Goal: Information Seeking & Learning: Learn about a topic

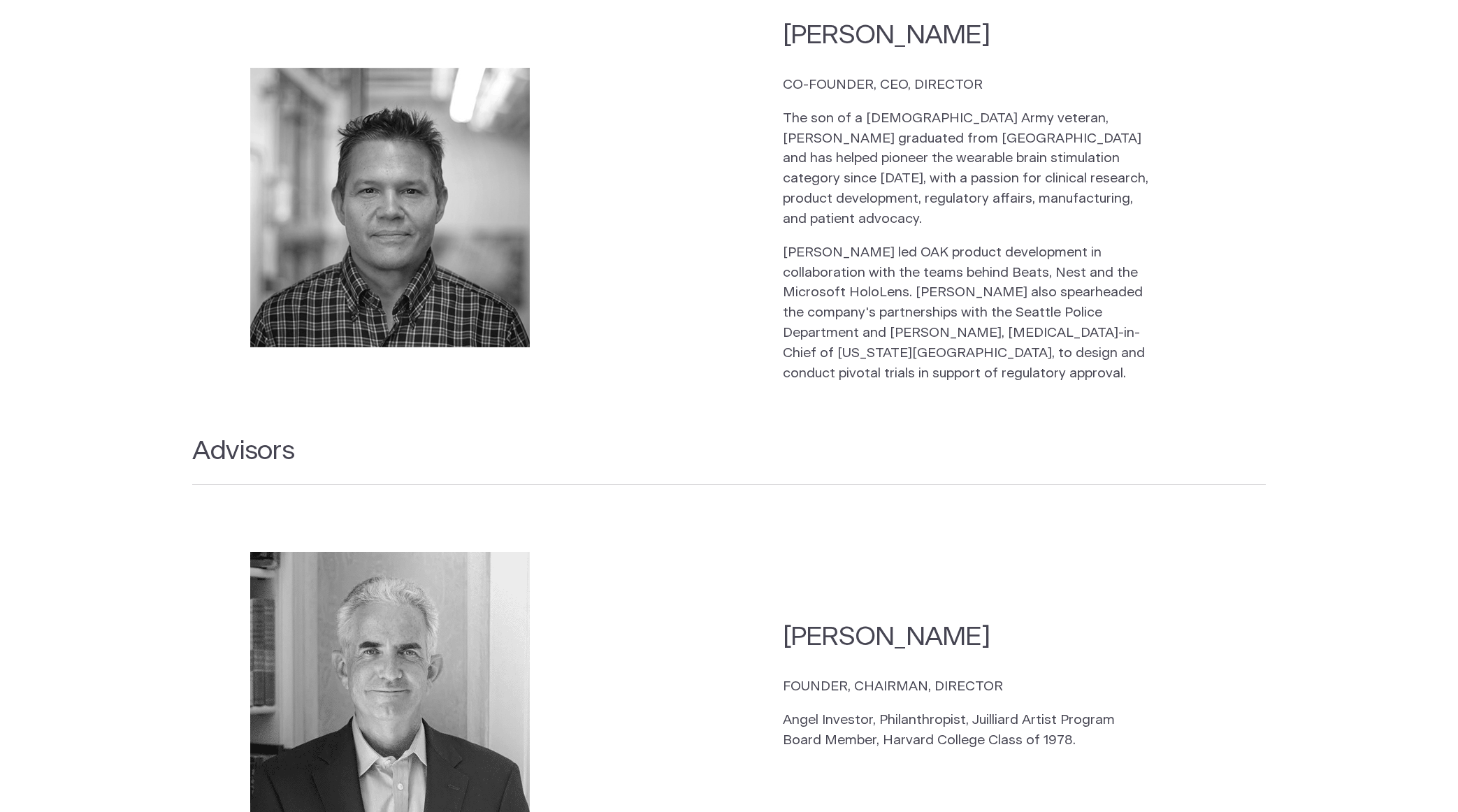
scroll to position [1920, 0]
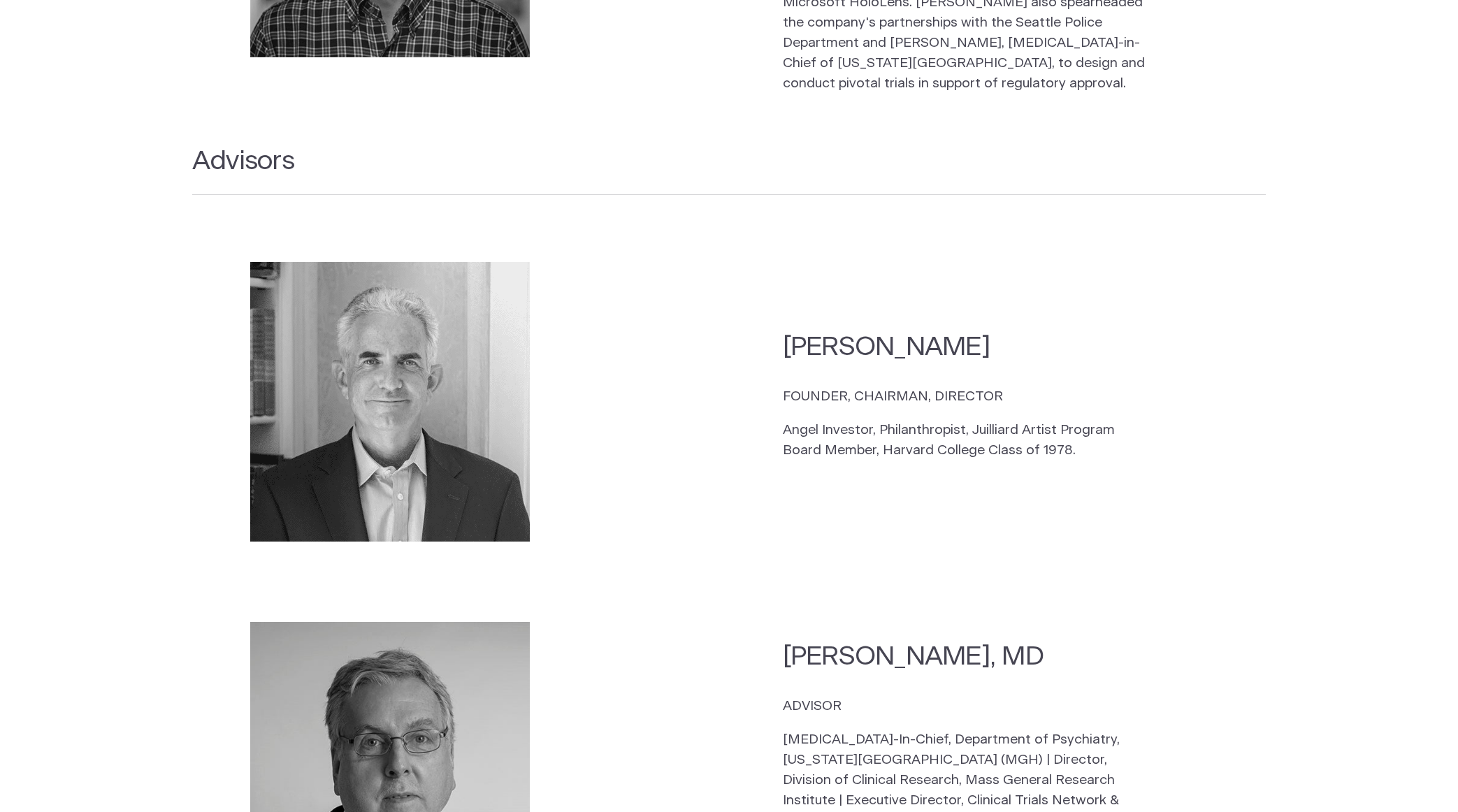
drag, startPoint x: 1097, startPoint y: 438, endPoint x: 661, endPoint y: 298, distance: 457.9
click at [661, 298] on section "Chip Fisher FOUNDER, CHAIRMAN, DIRECTOR Angel Investor, Philanthropist, Juillia…" at bounding box center [729, 402] width 1073 height 306
copy div "Chip Fisher FOUNDER, CHAIRMAN, DIRECTOR Angel Investor, Philanthropist, Juillia…"
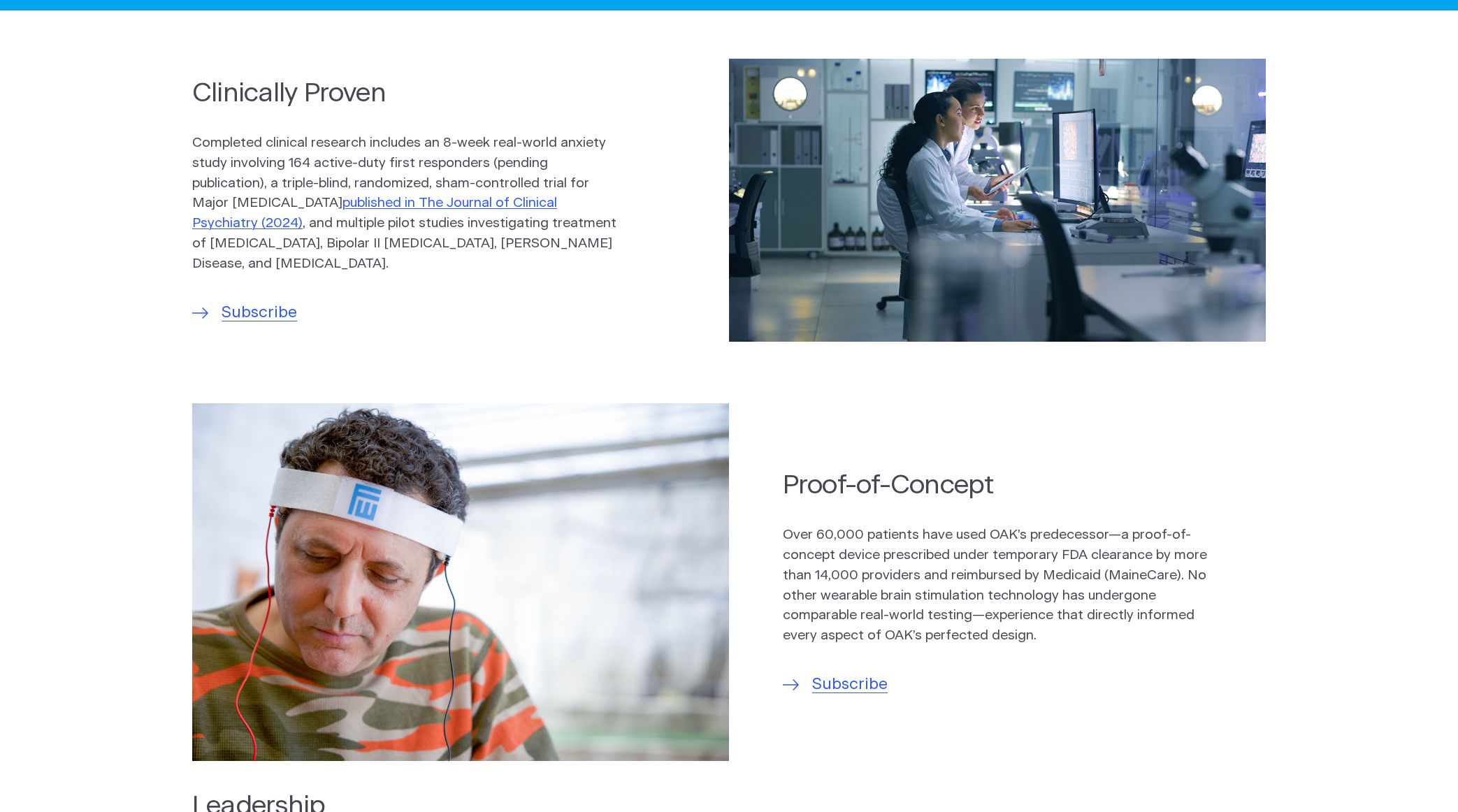
scroll to position [0, 0]
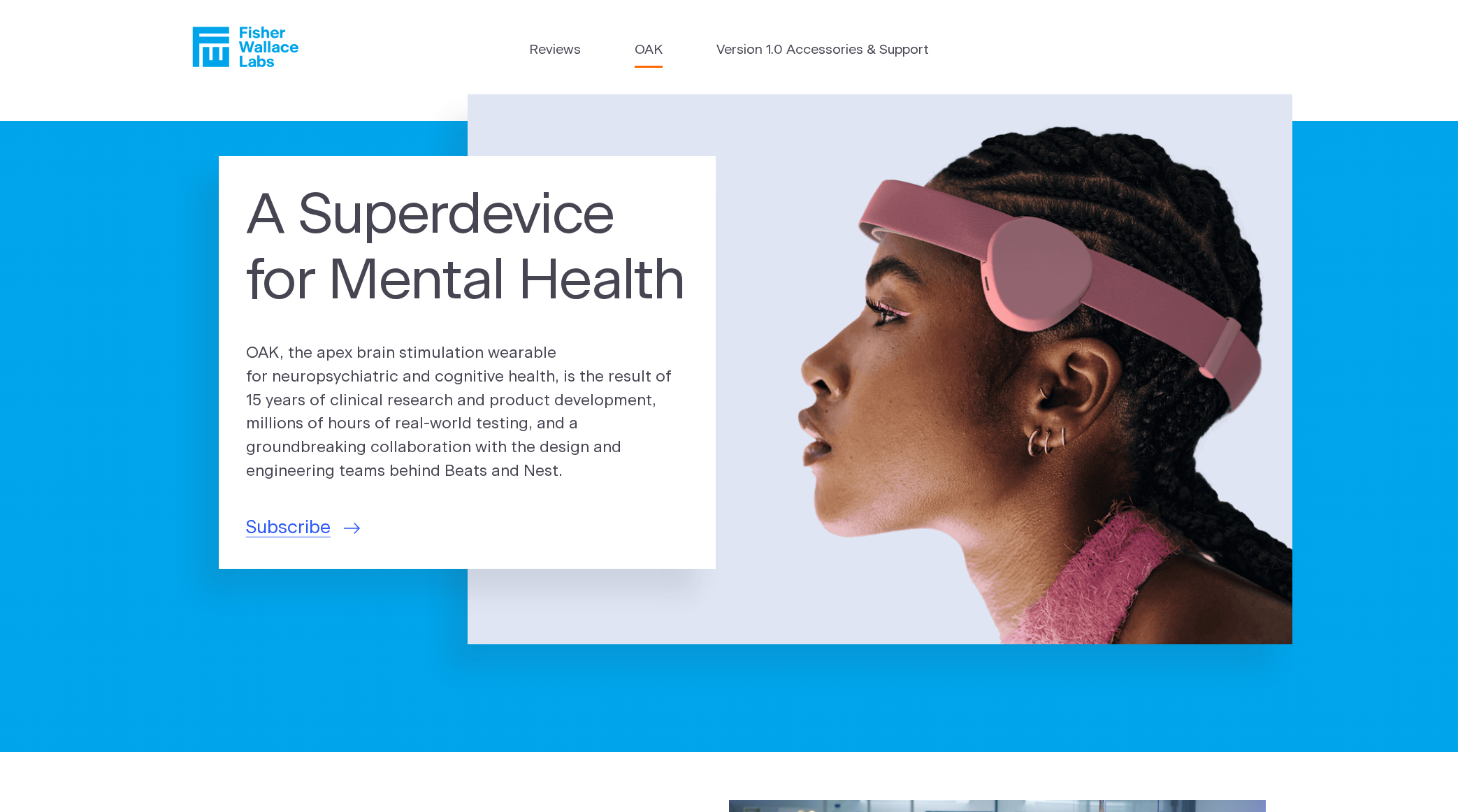
click at [645, 52] on link "OAK" at bounding box center [648, 50] width 28 height 21
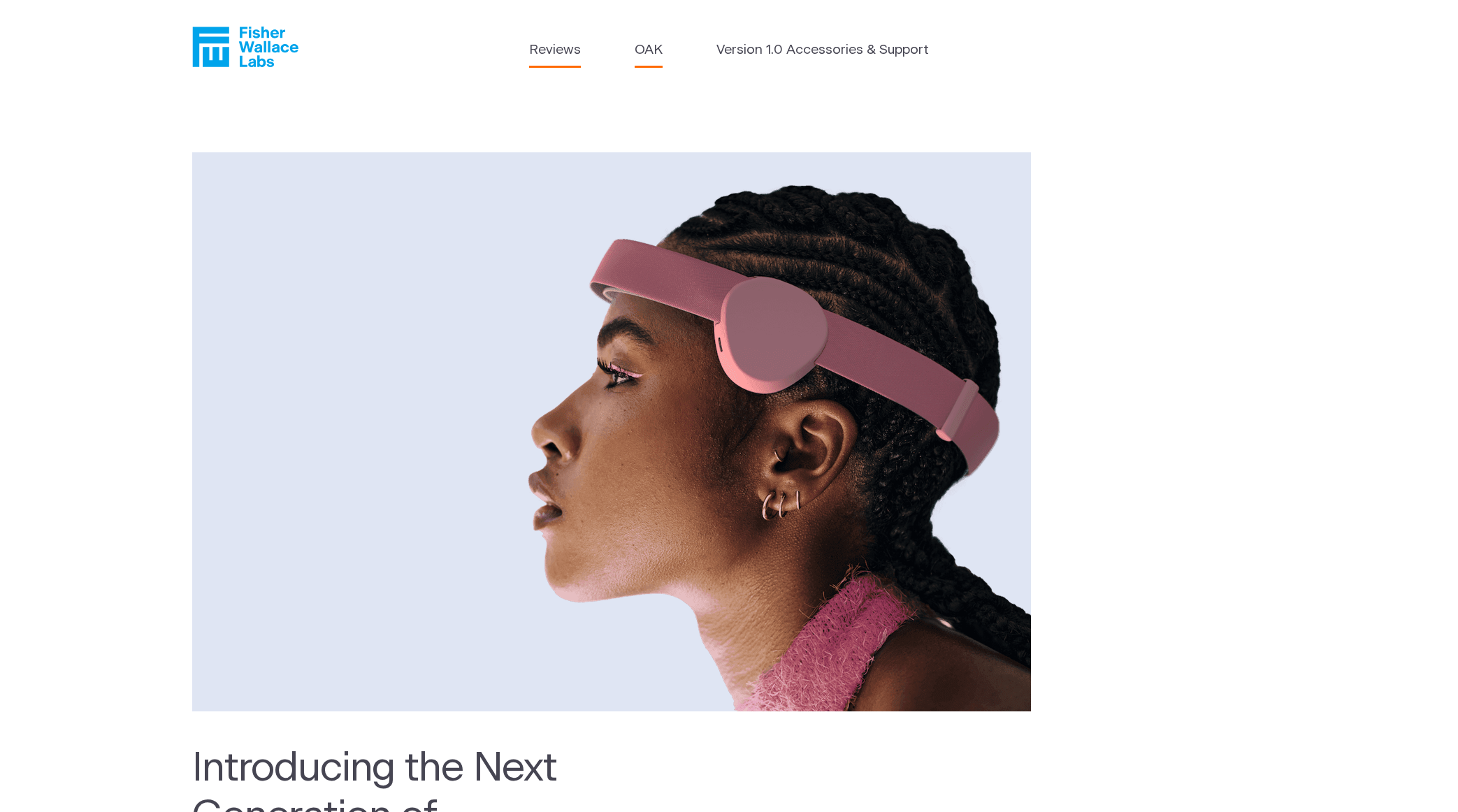
click at [550, 44] on link "Reviews" at bounding box center [554, 50] width 52 height 21
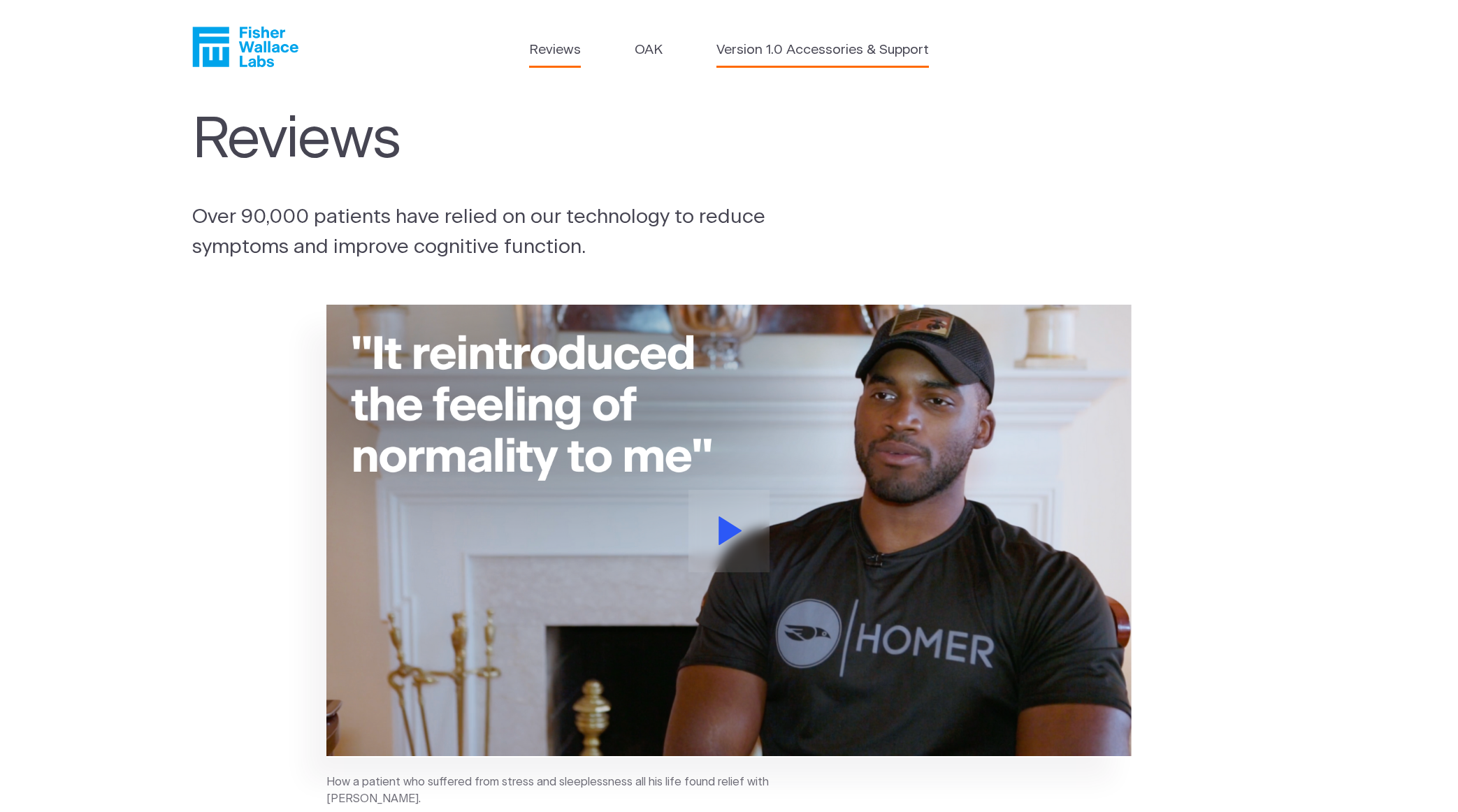
click at [790, 47] on link "Version 1.0 Accessories & Support" at bounding box center [823, 50] width 213 height 21
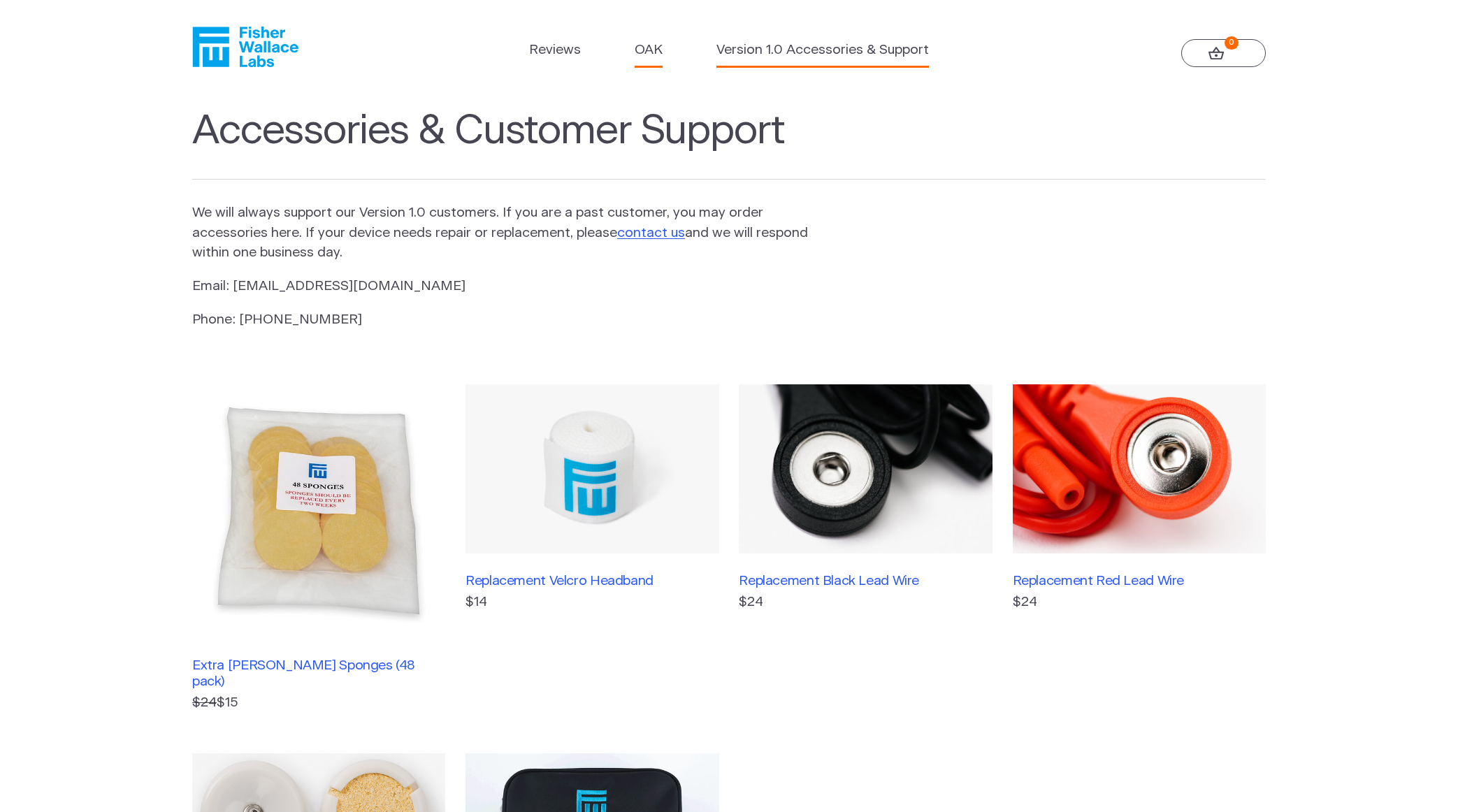
click at [644, 51] on link "OAK" at bounding box center [648, 50] width 28 height 21
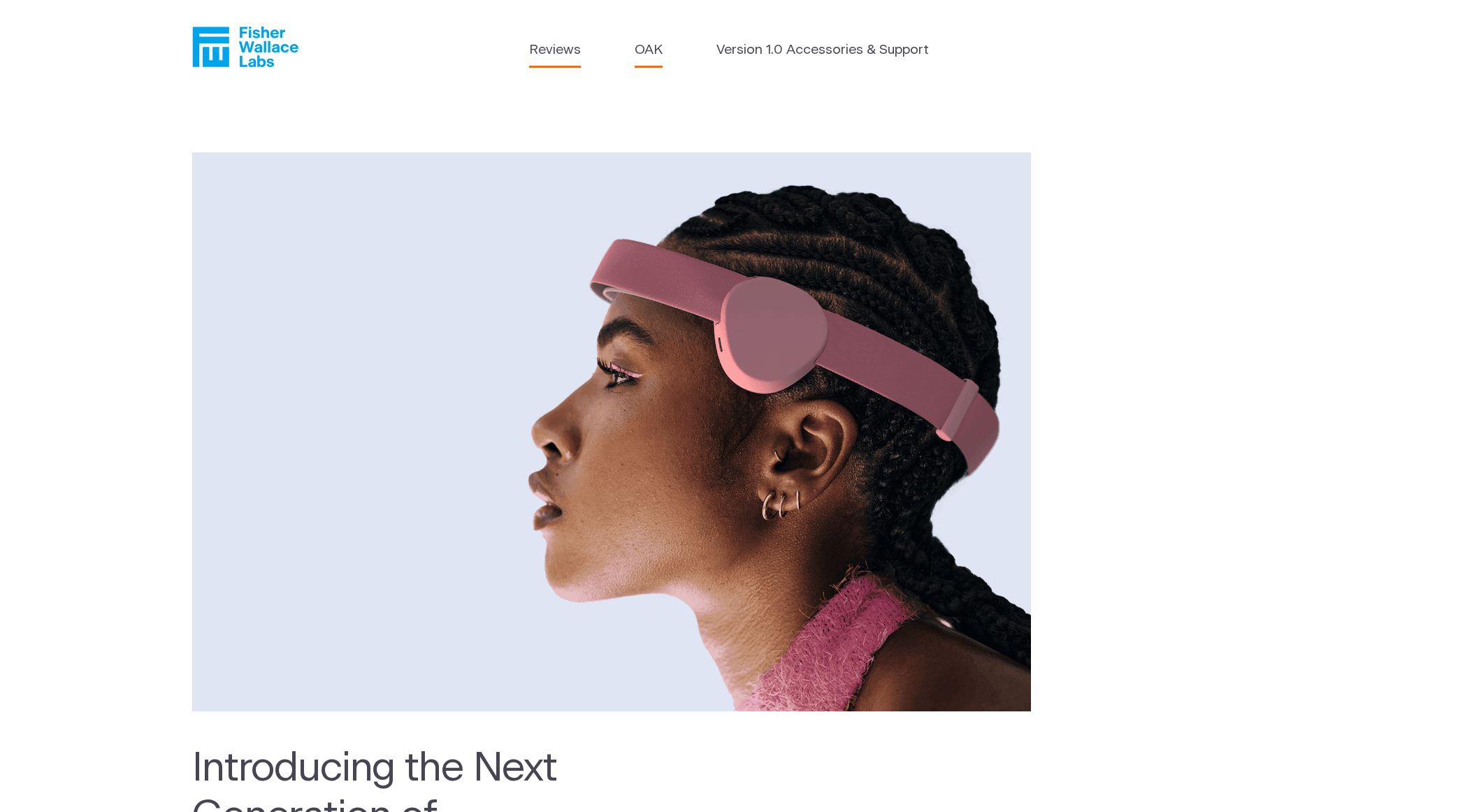
click at [544, 52] on link "Reviews" at bounding box center [554, 50] width 52 height 21
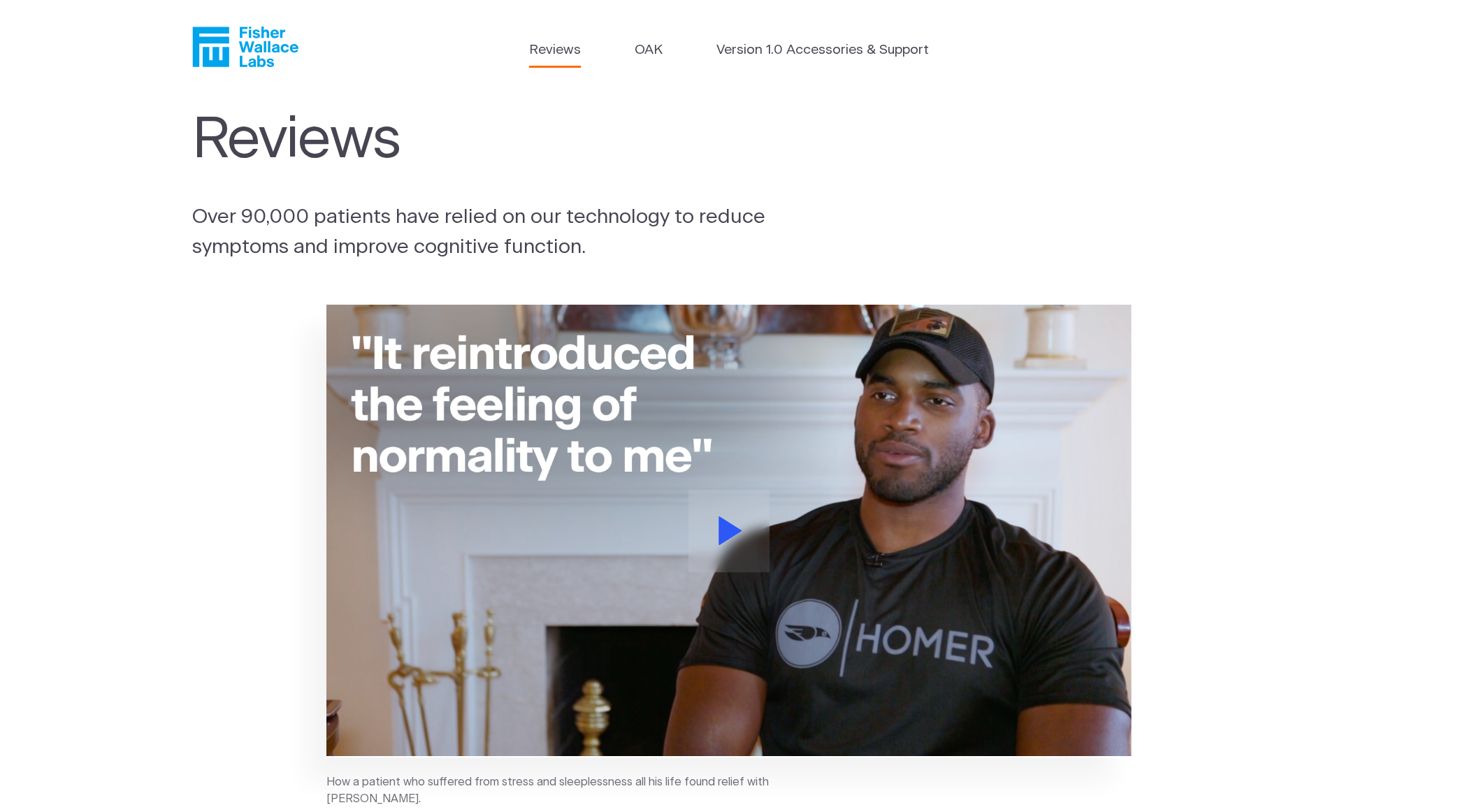
click at [558, 52] on link "Reviews" at bounding box center [554, 50] width 52 height 21
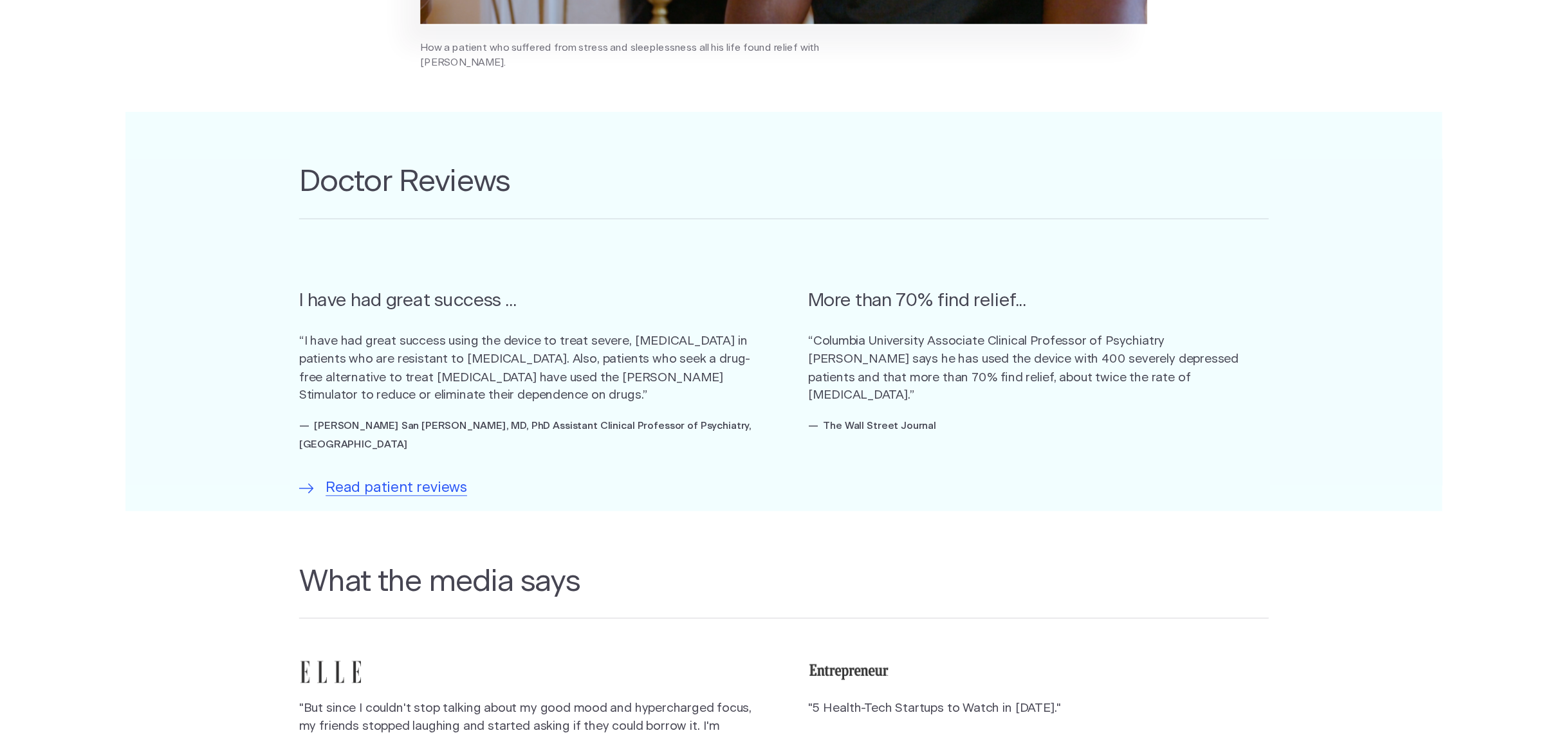
scroll to position [46, 0]
